Goal: Task Accomplishment & Management: Manage account settings

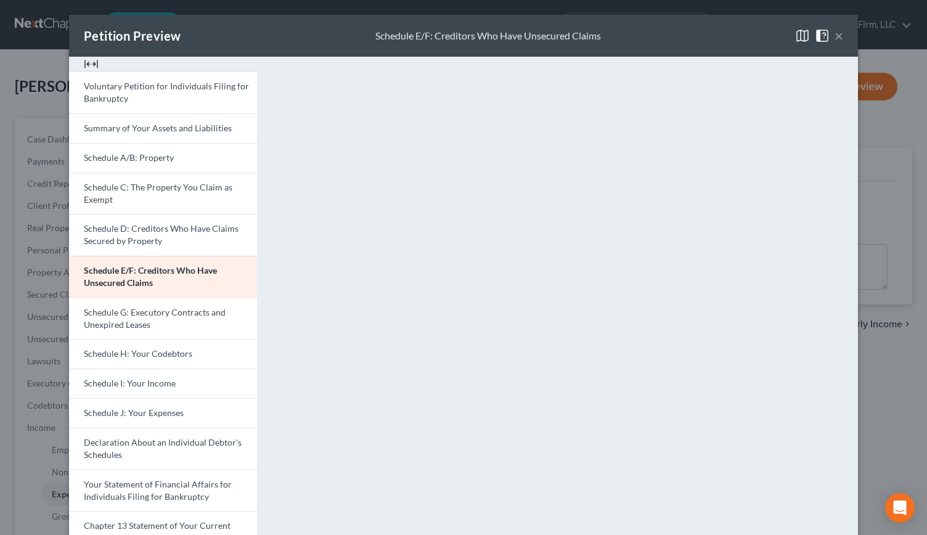
scroll to position [113, 0]
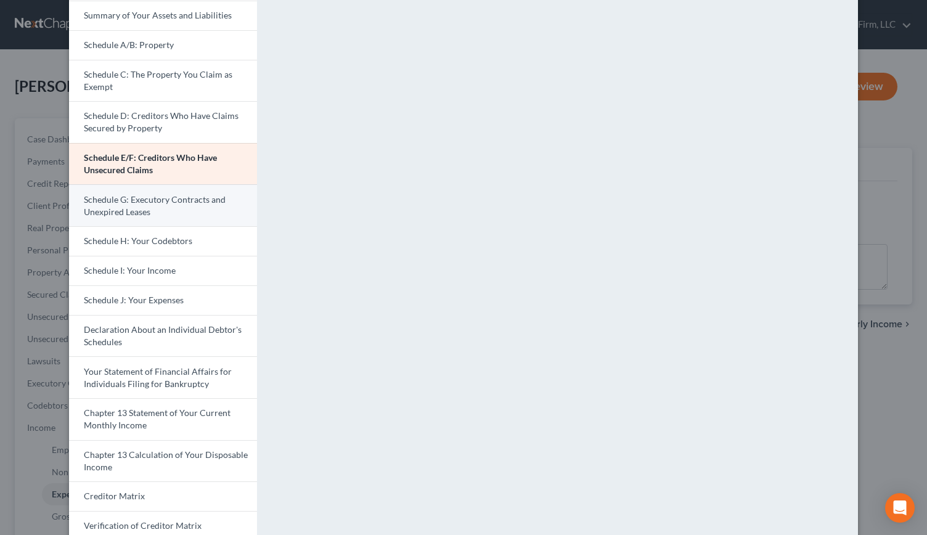
click at [130, 208] on span "Schedule G: Executory Contracts and Unexpired Leases" at bounding box center [155, 205] width 142 height 23
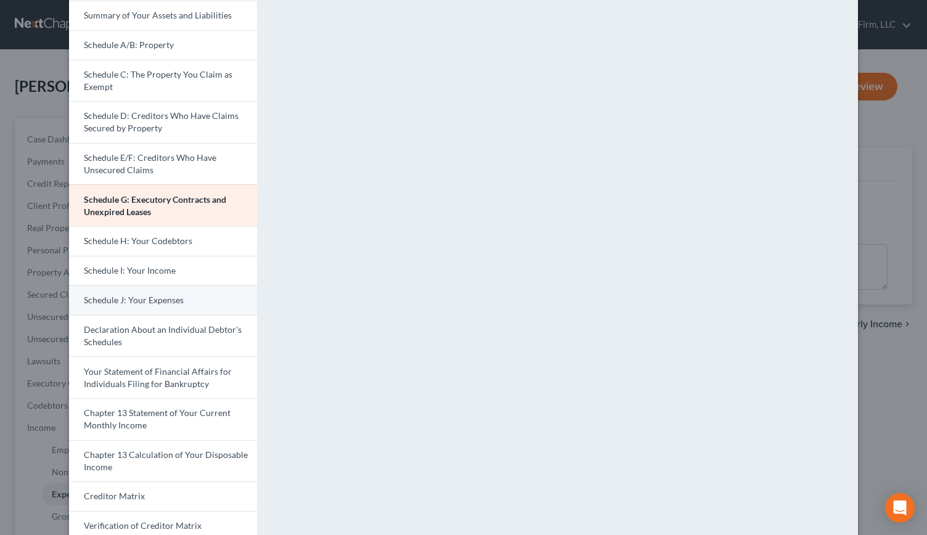
click at [148, 300] on span "Schedule J: Your Expenses" at bounding box center [134, 300] width 100 height 10
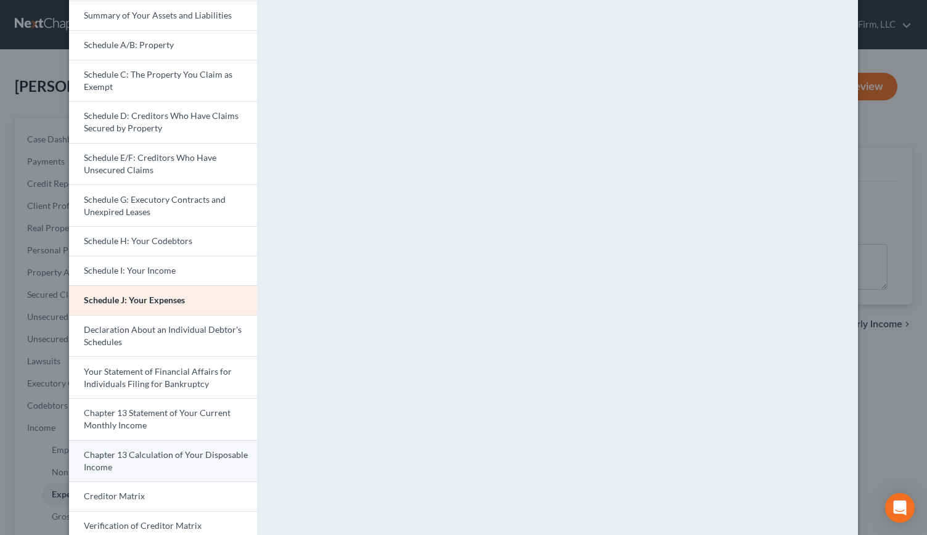
click at [135, 452] on span "Chapter 13 Calculation of Your Disposable Income" at bounding box center [166, 460] width 164 height 23
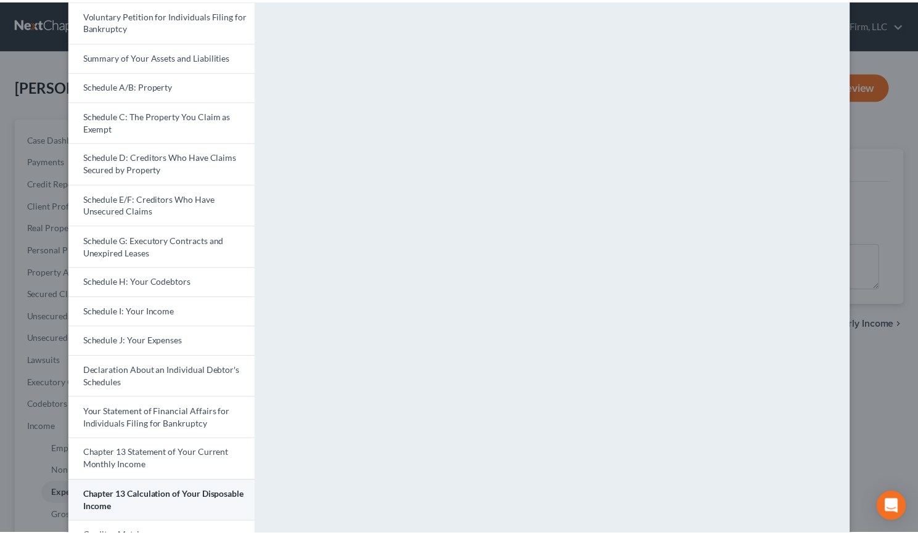
scroll to position [0, 0]
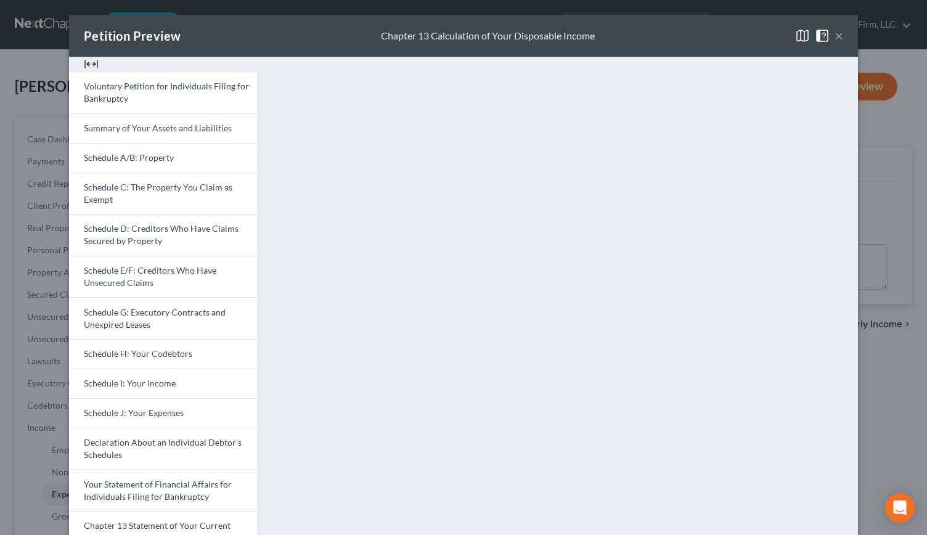
click at [835, 39] on button "×" at bounding box center [839, 35] width 9 height 15
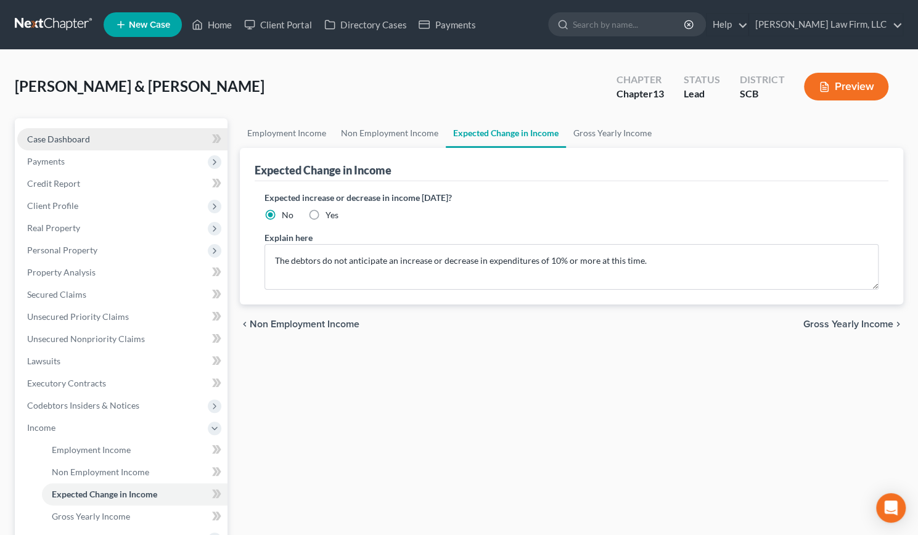
click at [79, 147] on link "Case Dashboard" at bounding box center [122, 139] width 210 height 22
select select "1"
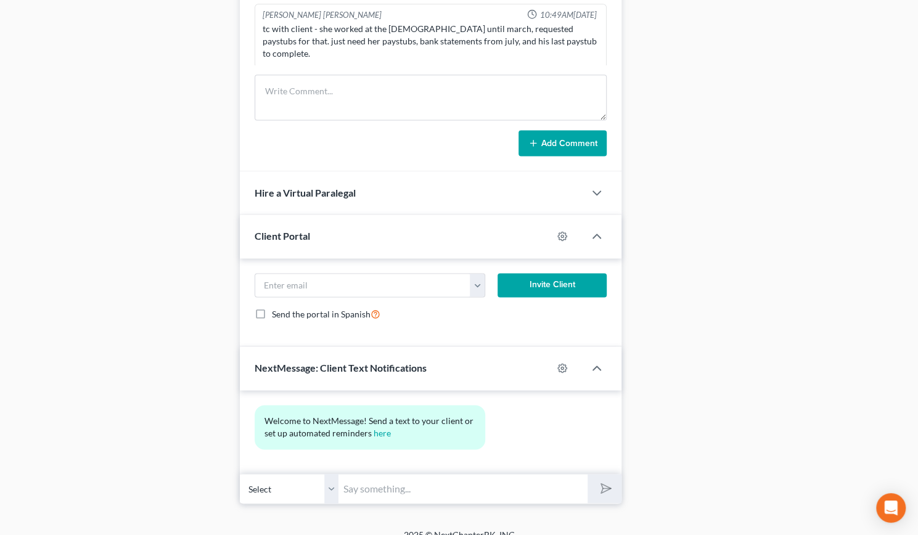
scroll to position [924, 0]
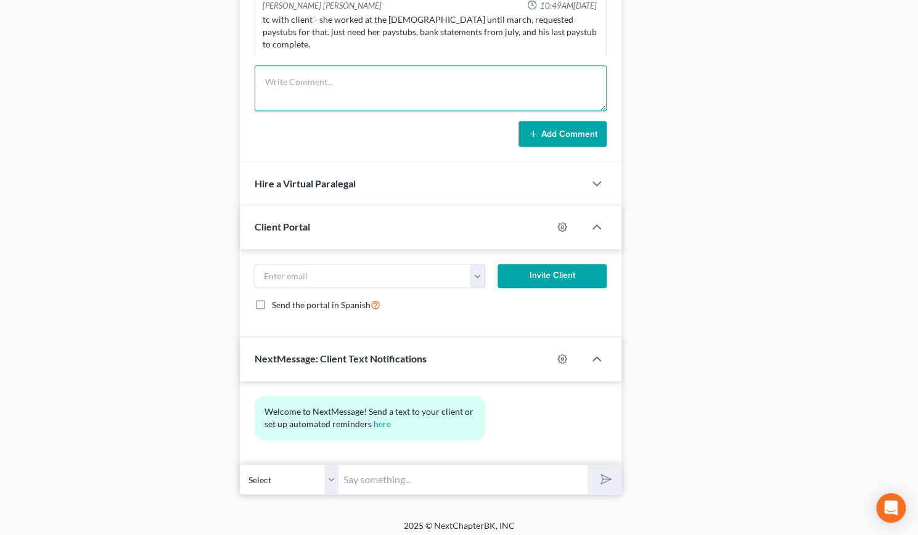
click at [346, 87] on textarea at bounding box center [431, 88] width 352 height 46
type textarea "Review of schedules."
click at [572, 133] on button "Add Comment" at bounding box center [562, 134] width 88 height 26
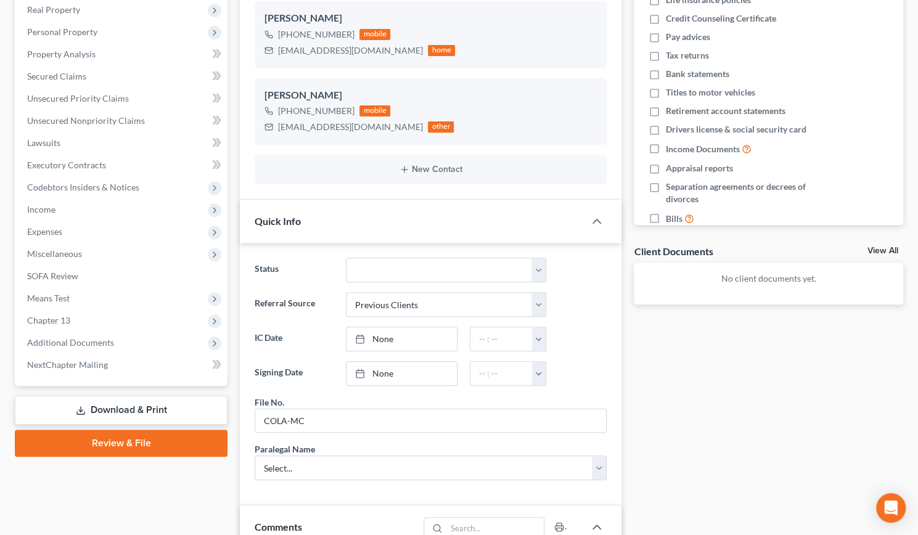
scroll to position [0, 0]
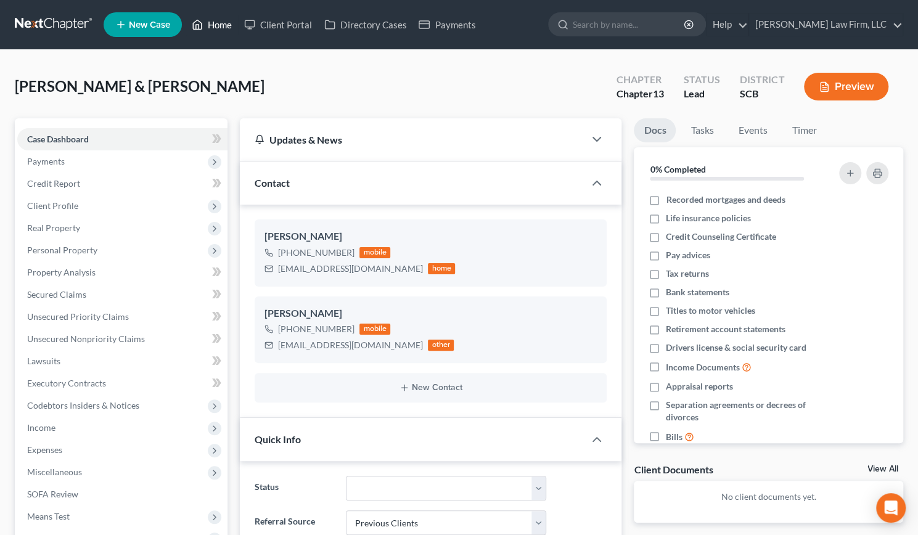
click at [213, 23] on link "Home" at bounding box center [212, 25] width 52 height 22
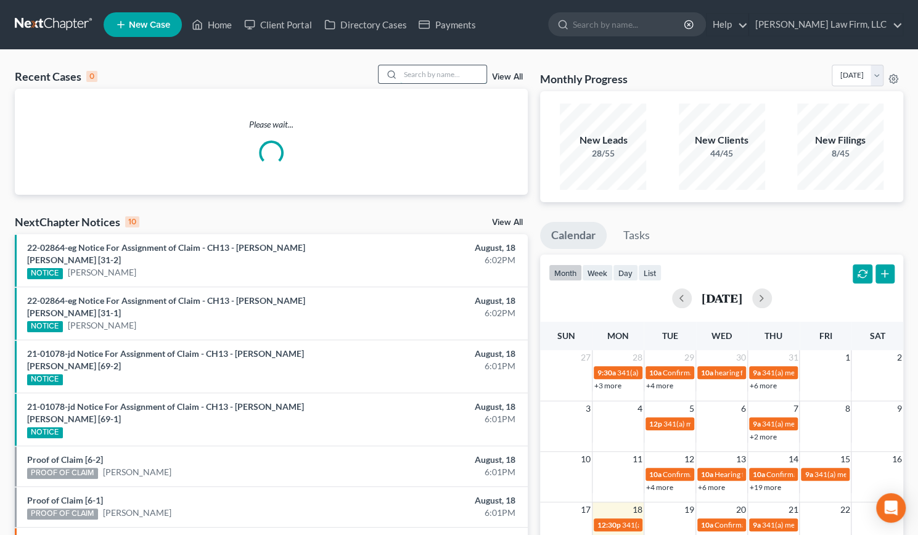
click at [431, 75] on input "search" at bounding box center [443, 74] width 86 height 18
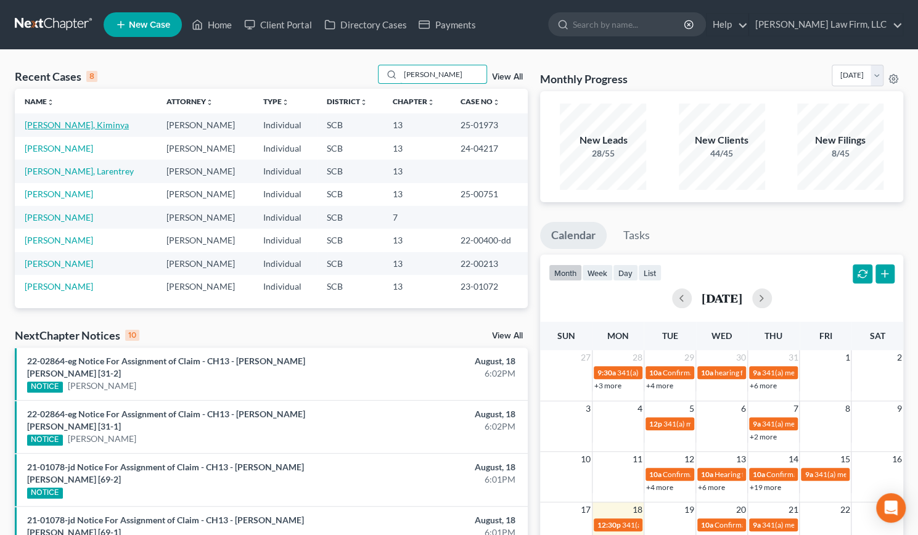
type input "[PERSON_NAME]"
click at [46, 123] on link "[PERSON_NAME], Kiminya" at bounding box center [77, 125] width 104 height 10
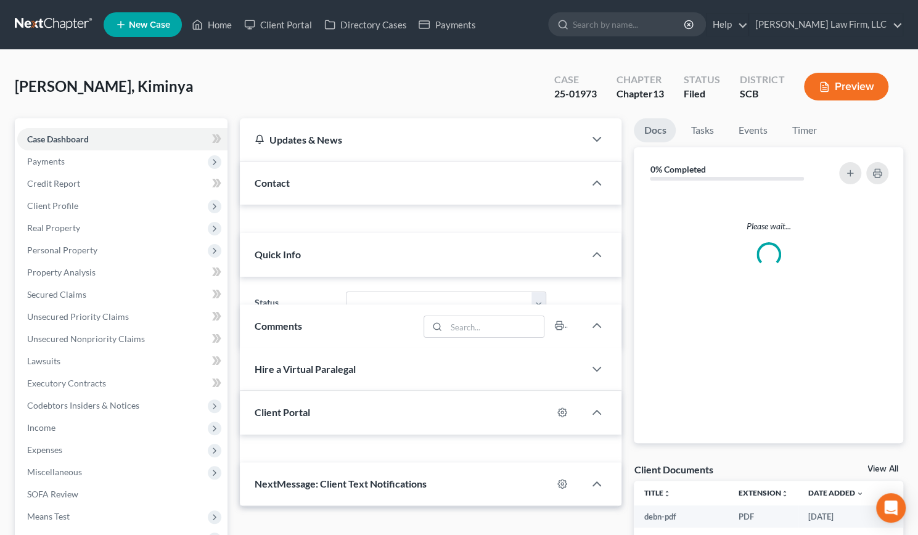
select select "0"
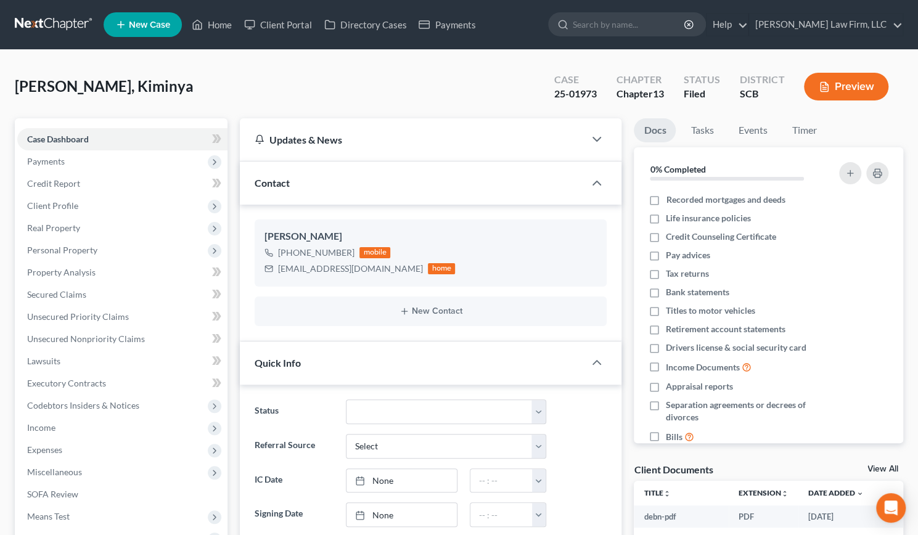
scroll to position [358, 0]
click at [70, 200] on span "Client Profile" at bounding box center [52, 205] width 51 height 10
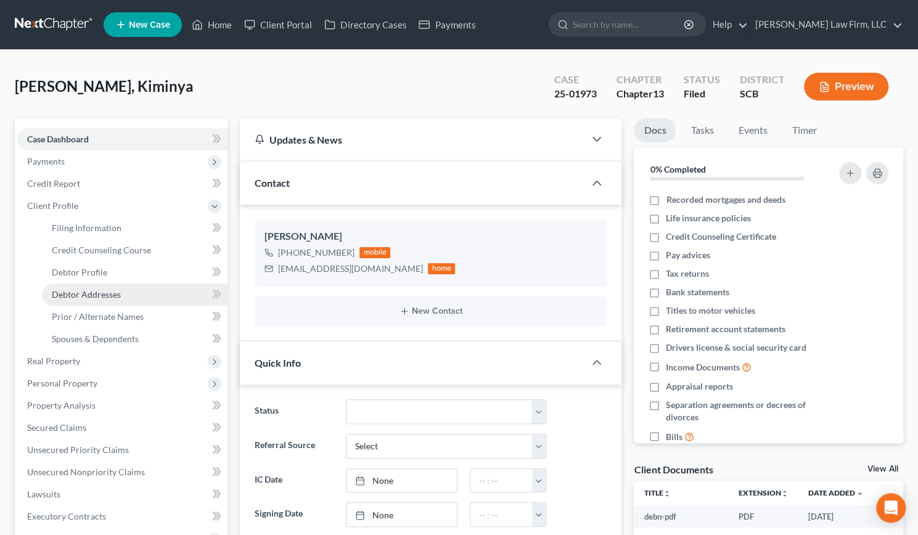
click at [102, 298] on span "Debtor Addresses" at bounding box center [86, 294] width 69 height 10
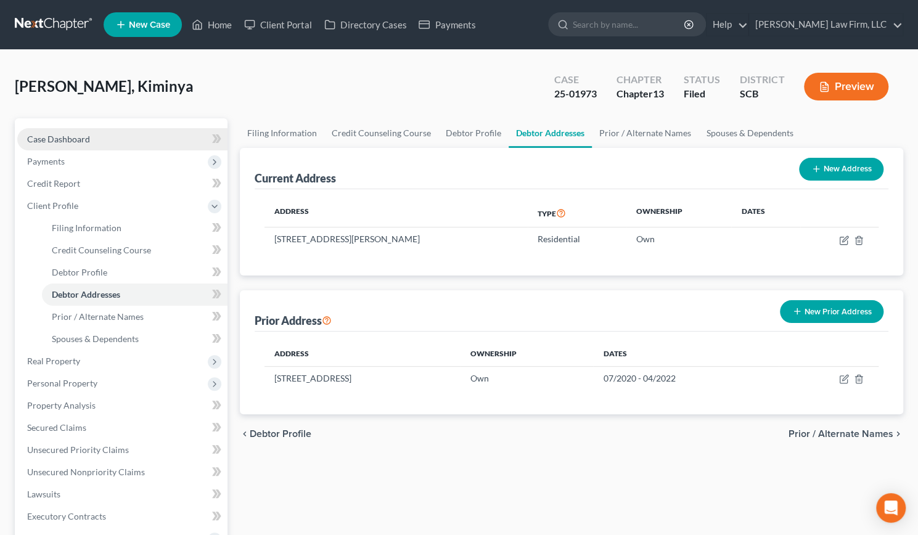
click at [96, 134] on link "Case Dashboard" at bounding box center [122, 139] width 210 height 22
select select "0"
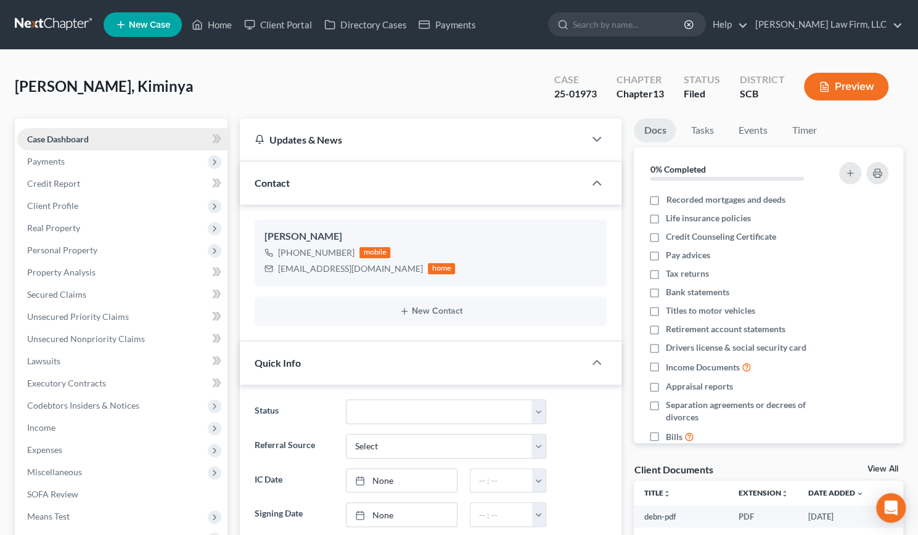
scroll to position [358, 0]
click at [219, 23] on link "Home" at bounding box center [212, 25] width 52 height 22
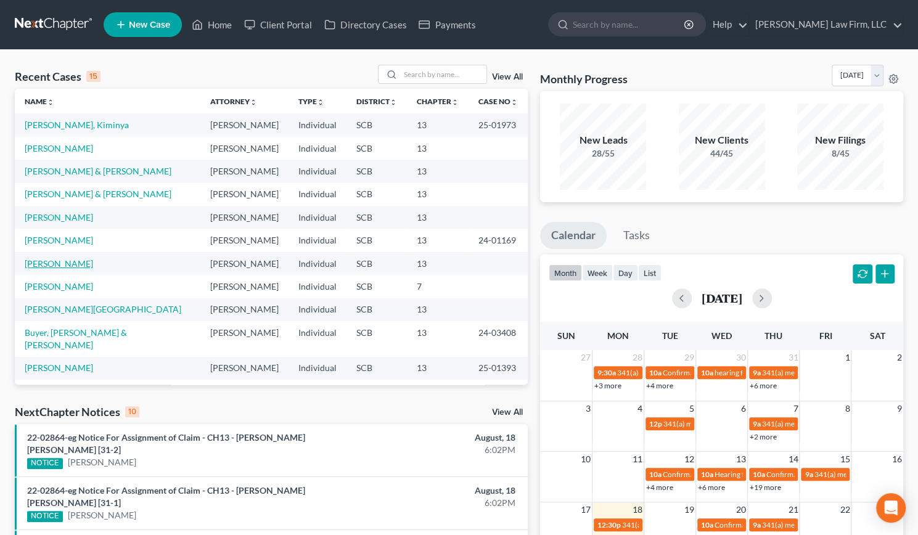
click at [57, 261] on link "[PERSON_NAME]" at bounding box center [59, 263] width 68 height 10
select select "3"
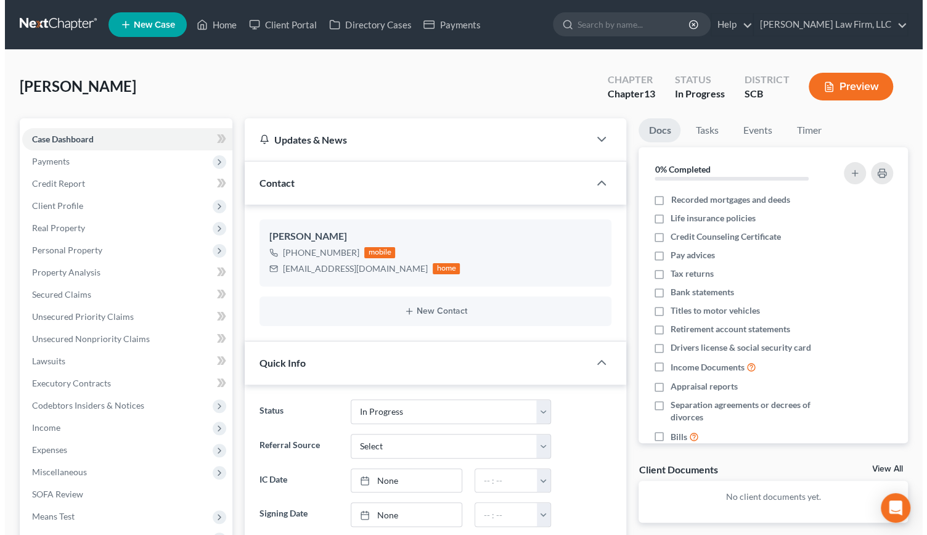
scroll to position [74, 0]
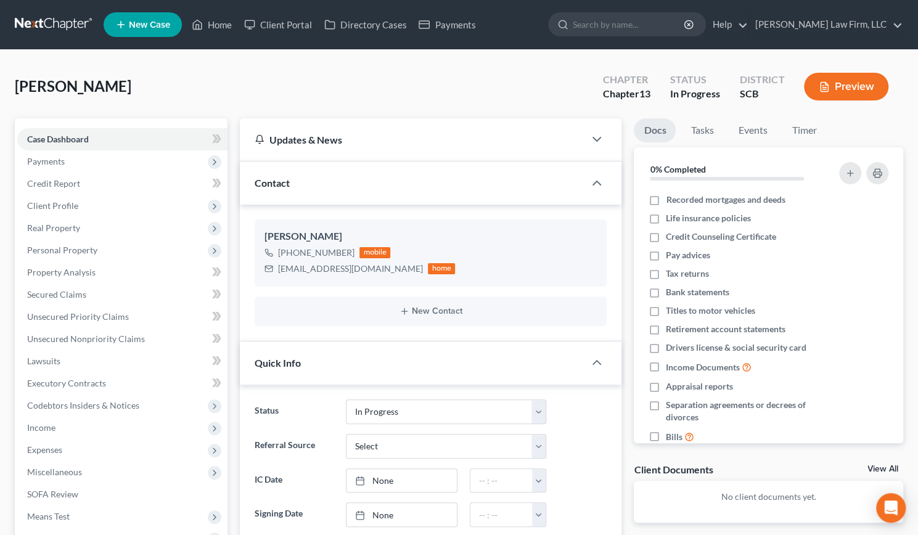
click at [859, 88] on button "Preview" at bounding box center [846, 87] width 84 height 28
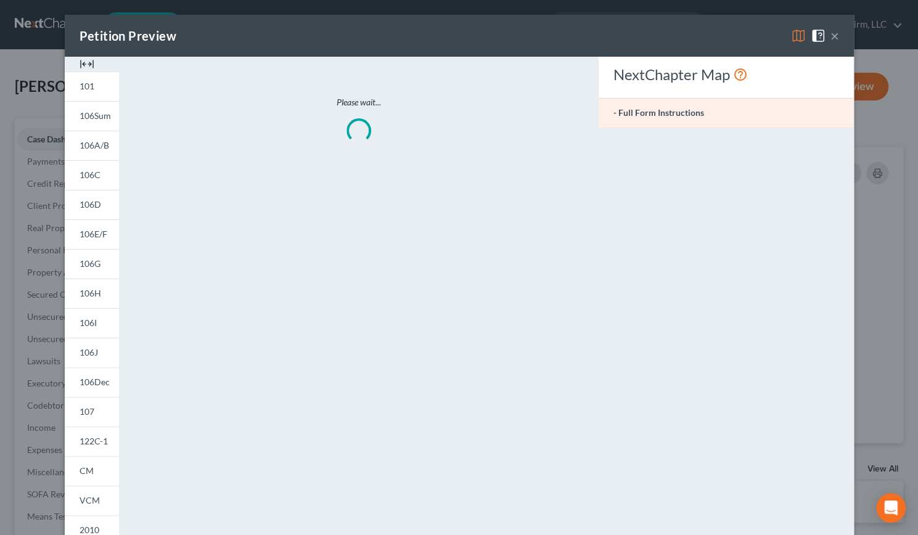
scroll to position [565, 0]
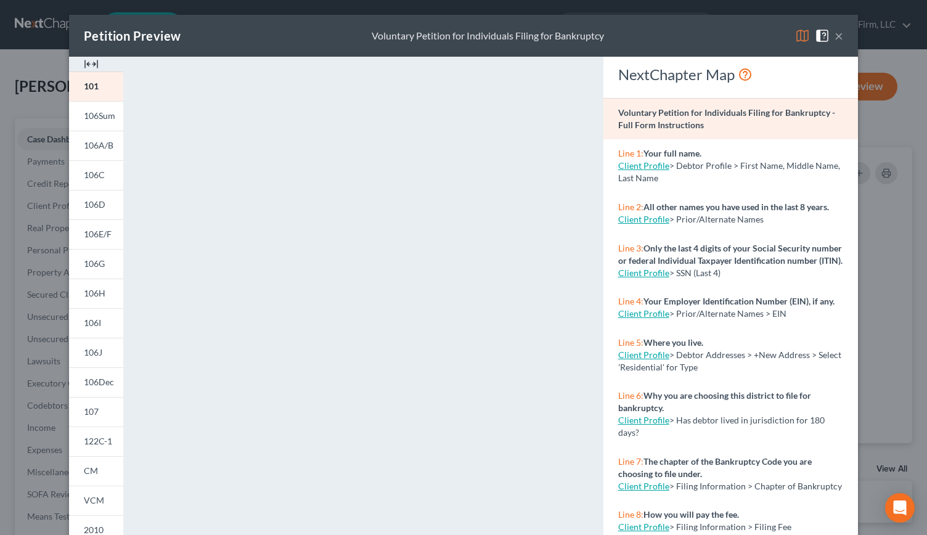
click at [84, 64] on img at bounding box center [91, 64] width 15 height 15
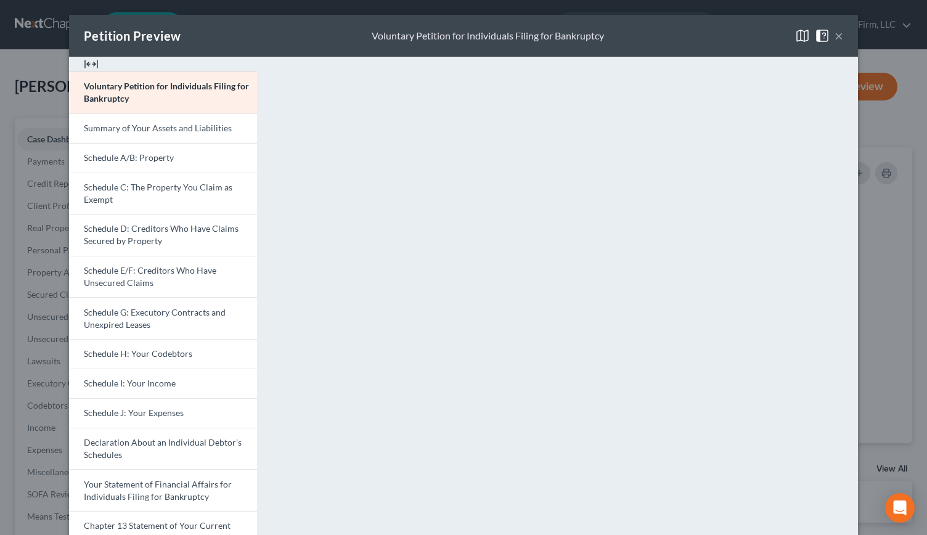
click at [84, 64] on img at bounding box center [91, 64] width 15 height 15
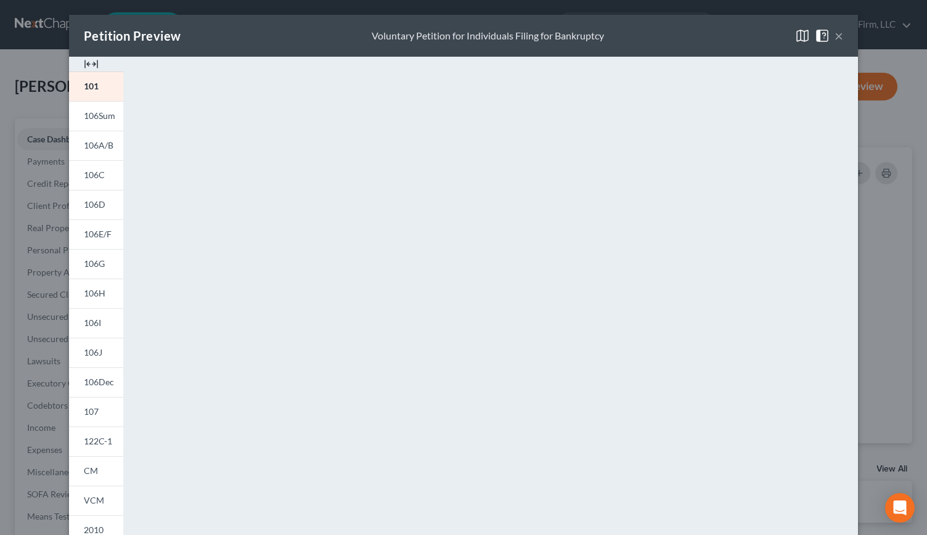
click at [85, 61] on img at bounding box center [91, 64] width 15 height 15
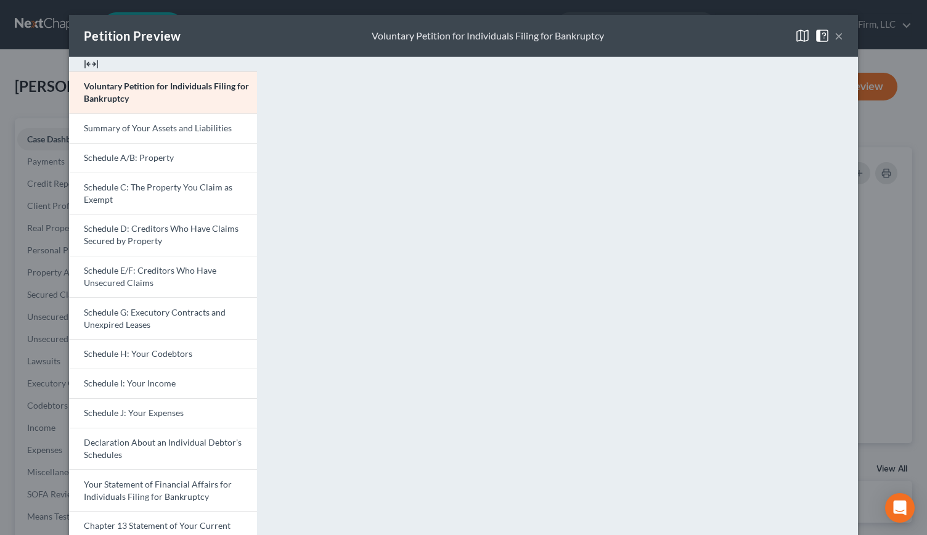
click at [835, 34] on button "×" at bounding box center [839, 35] width 9 height 15
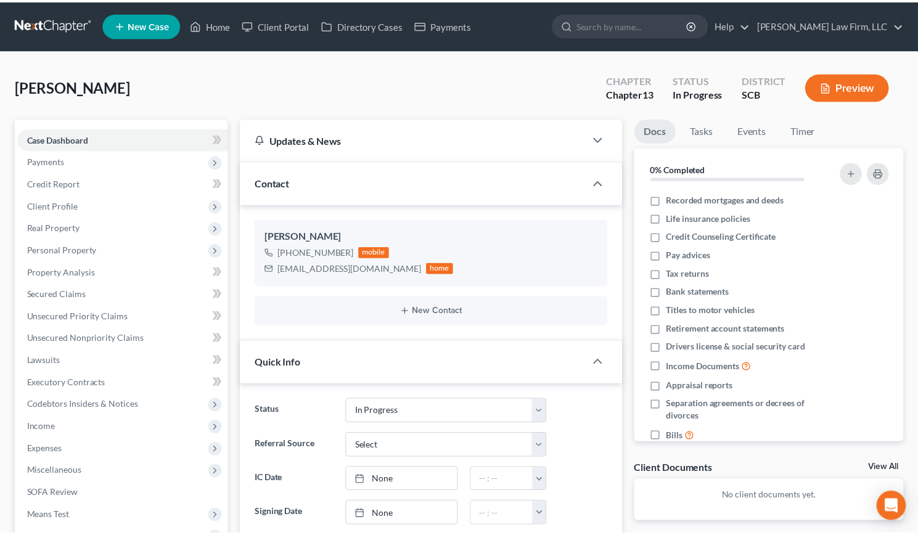
scroll to position [577, 0]
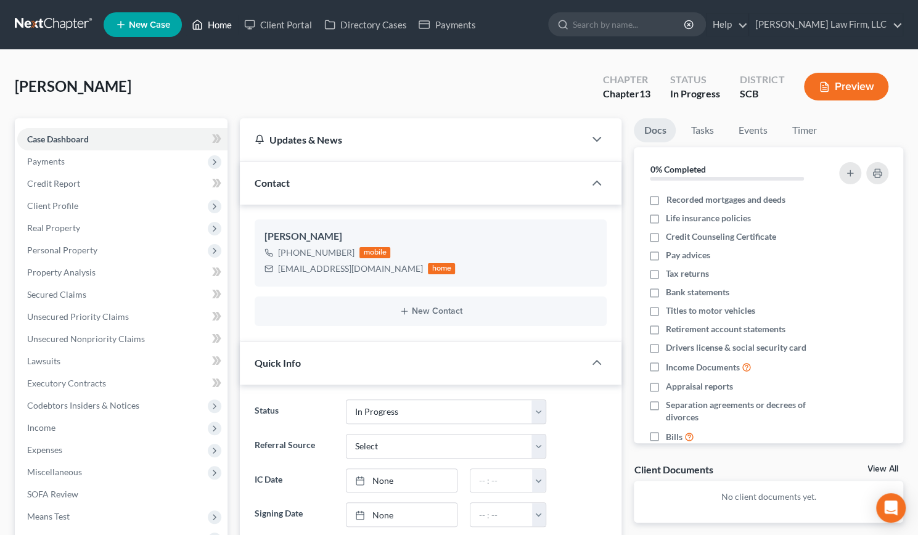
click at [217, 28] on link "Home" at bounding box center [212, 25] width 52 height 22
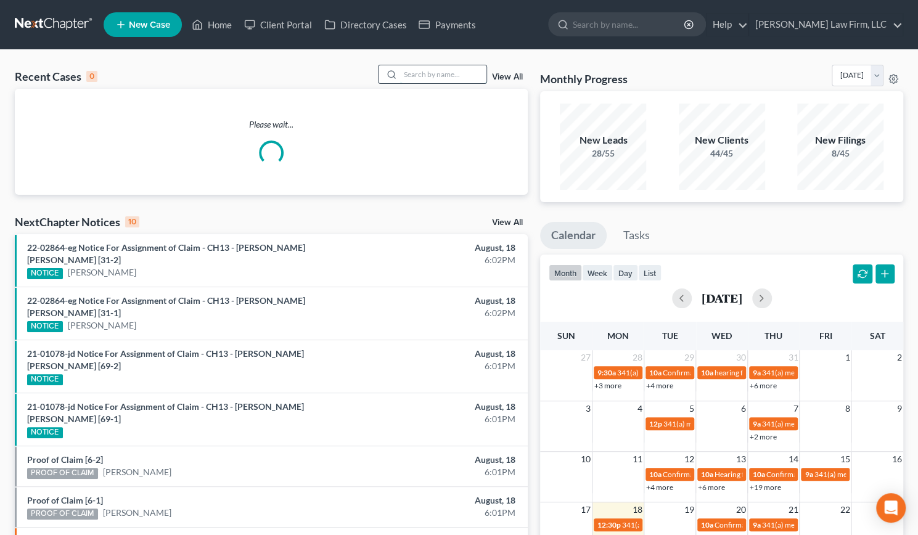
click at [424, 73] on input "search" at bounding box center [443, 74] width 86 height 18
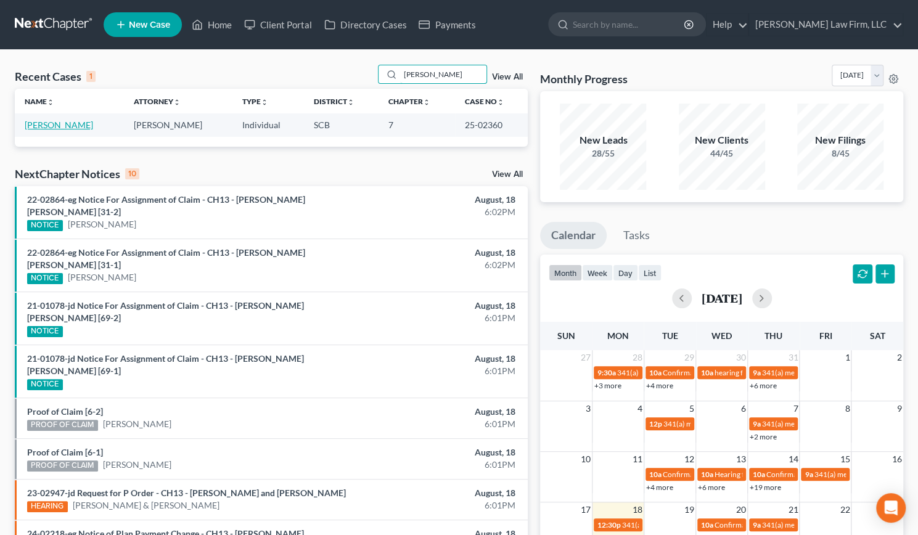
type input "[PERSON_NAME]"
click at [52, 126] on link "[PERSON_NAME]" at bounding box center [59, 125] width 68 height 10
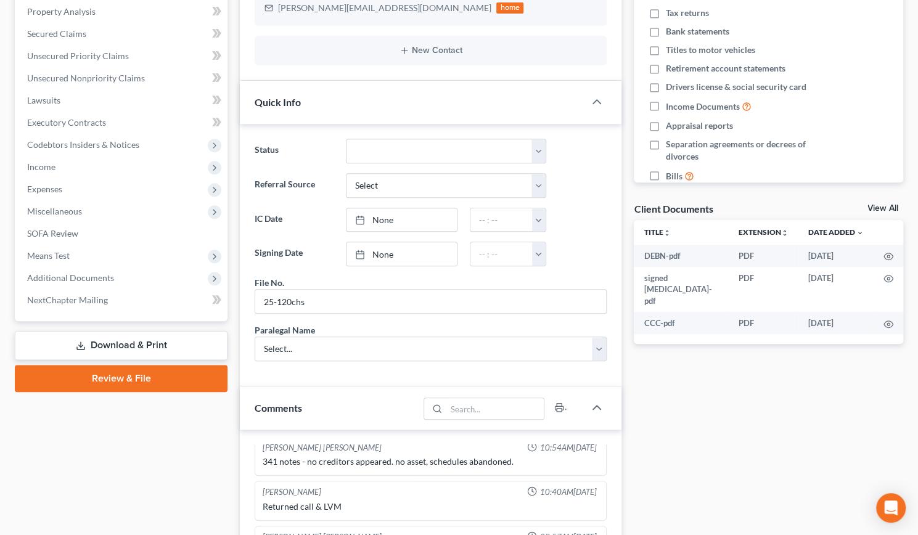
scroll to position [261, 0]
click at [894, 211] on link "View All" at bounding box center [882, 207] width 31 height 9
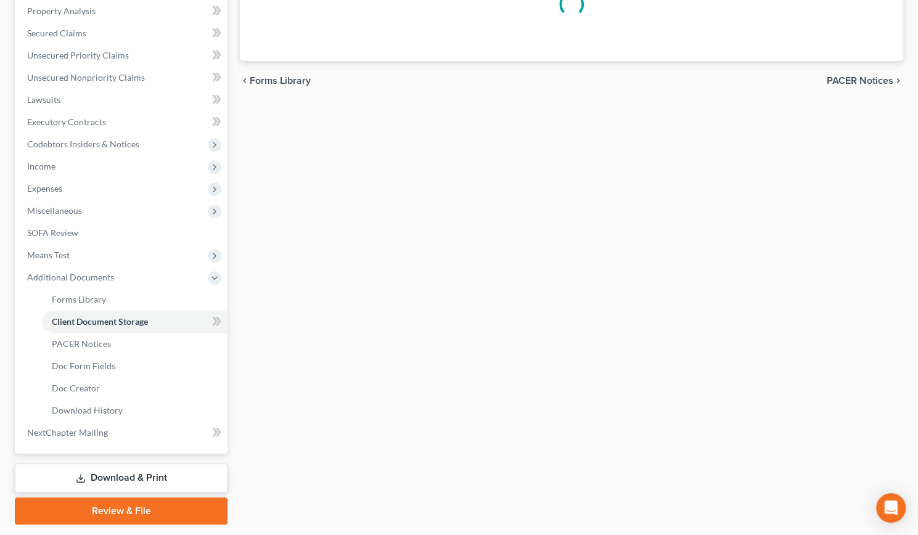
scroll to position [132, 0]
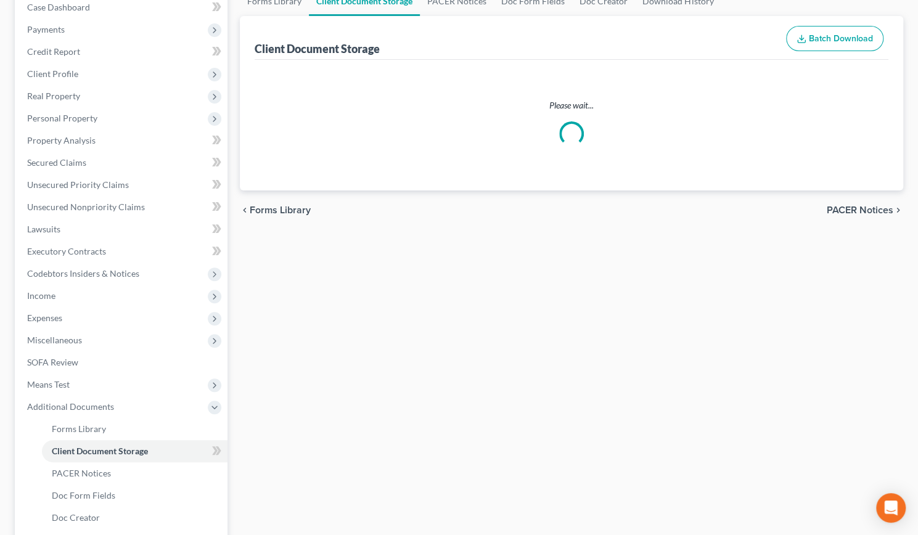
select select "6"
select select "16"
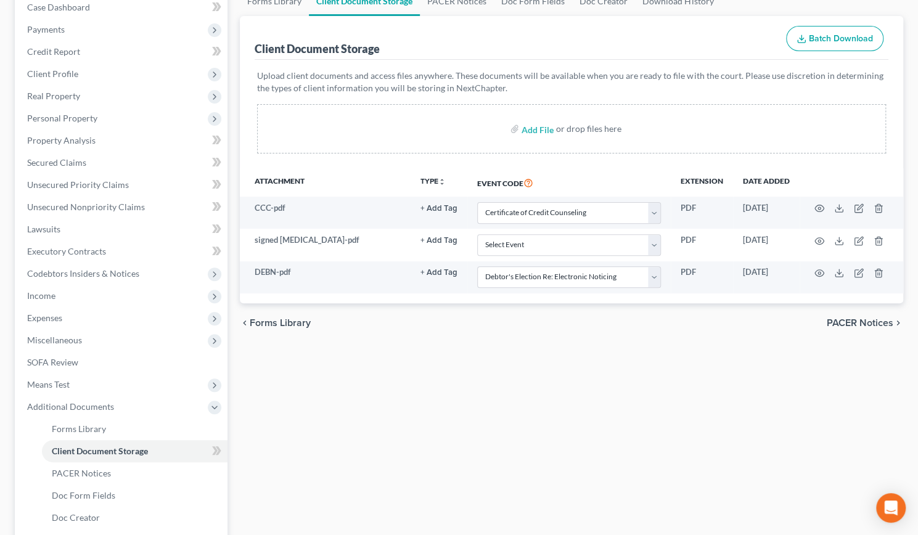
scroll to position [0, 0]
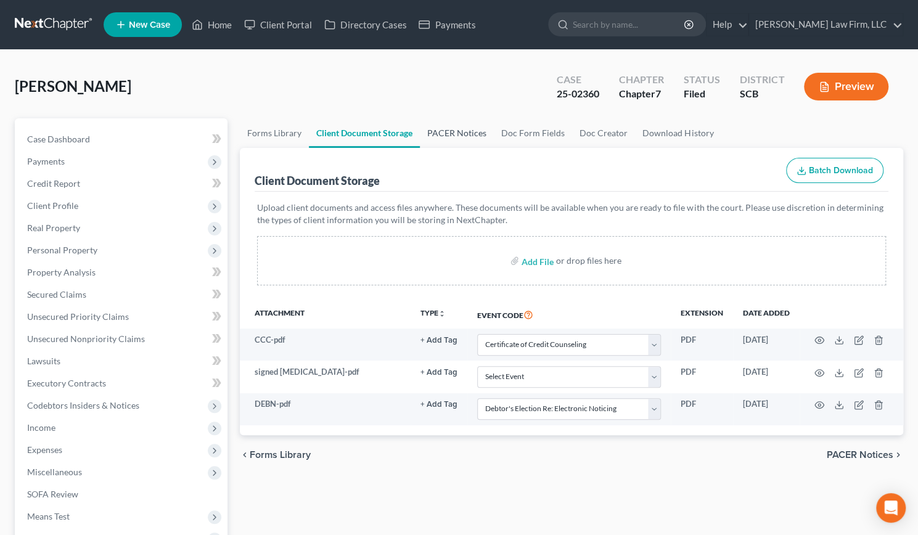
click at [464, 140] on link "PACER Notices" at bounding box center [457, 133] width 74 height 30
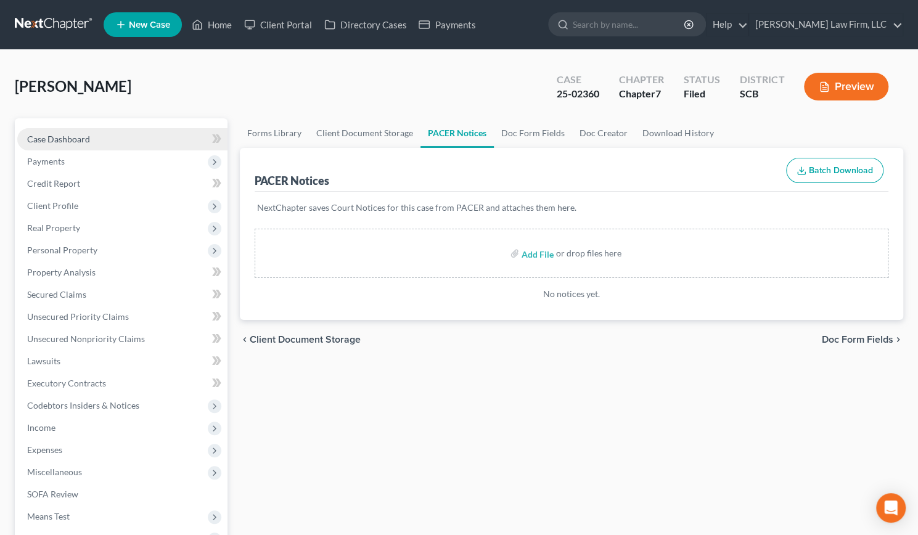
click at [101, 141] on link "Case Dashboard" at bounding box center [122, 139] width 210 height 22
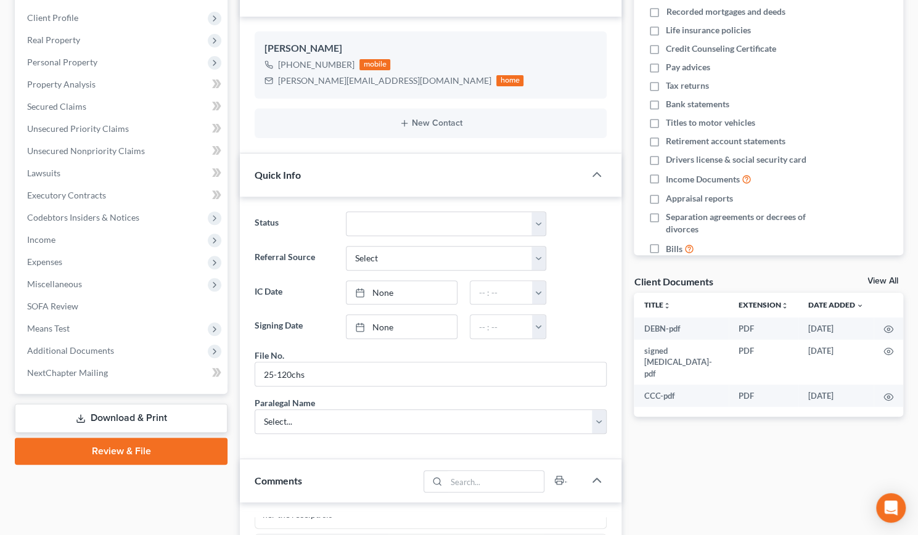
scroll to position [187, 0]
